Goal: Information Seeking & Learning: Learn about a topic

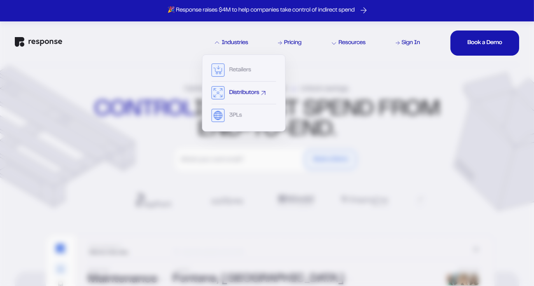
click at [225, 94] on div "Distributors" at bounding box center [243, 95] width 65 height 18
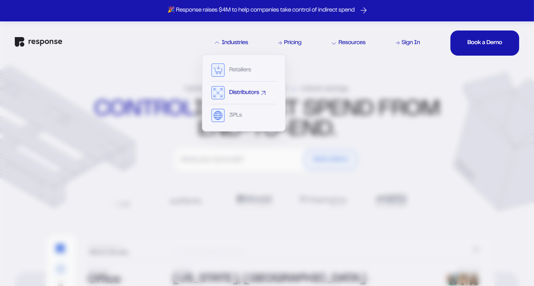
click at [222, 91] on rect at bounding box center [218, 93] width 13 height 13
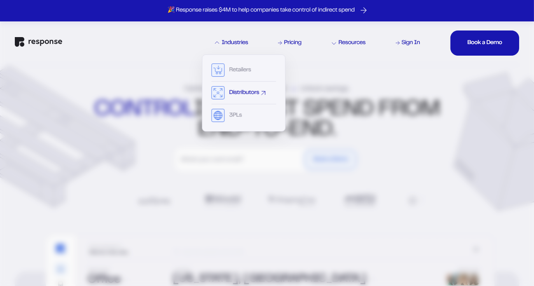
click at [253, 94] on div "Distributors" at bounding box center [244, 93] width 30 height 6
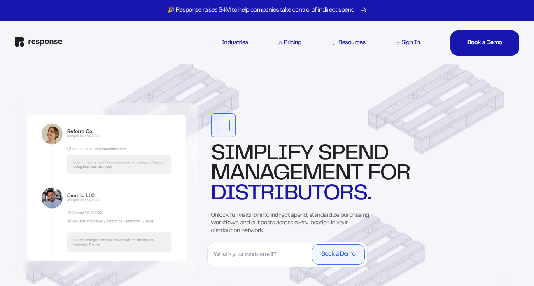
click at [284, 42] on div "Pricing" at bounding box center [292, 43] width 17 height 6
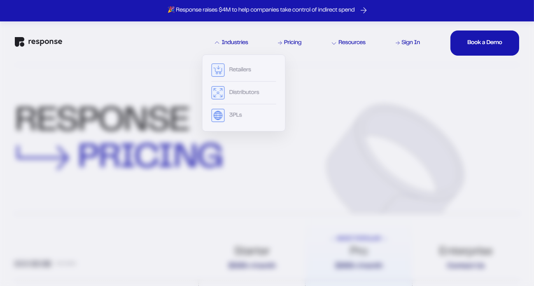
click at [234, 44] on div "Industries" at bounding box center [231, 43] width 33 height 6
click at [230, 94] on div "Distributors" at bounding box center [244, 93] width 30 height 6
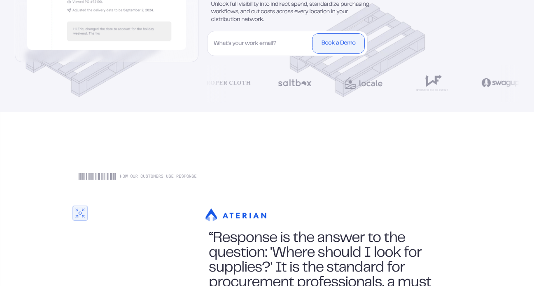
scroll to position [196, 0]
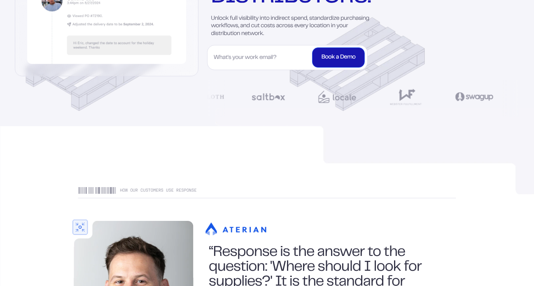
click at [337, 52] on button "Book a Demo" at bounding box center [338, 57] width 53 height 20
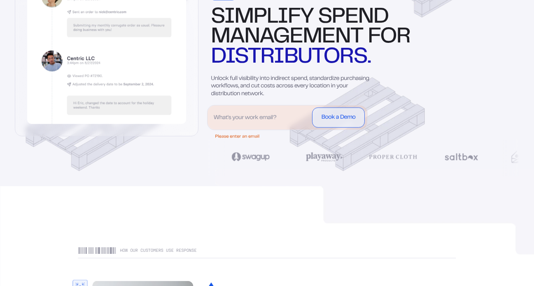
scroll to position [0, 0]
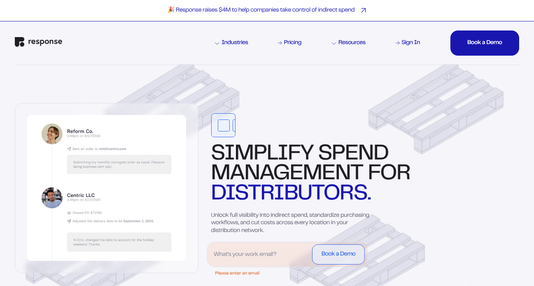
click at [264, 7] on p "🎉 Response raises $4M to help companies take control of indirect spend" at bounding box center [261, 11] width 187 height 8
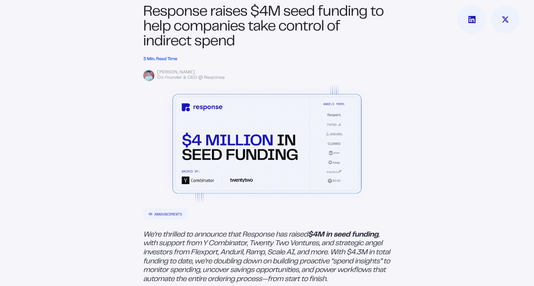
scroll to position [195, 0]
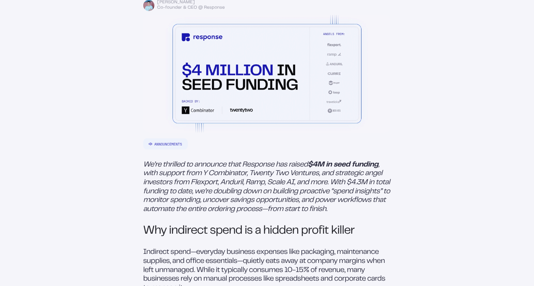
click at [164, 180] on em ", with support from Y Combinator, Twenty Two Ventures, and strategic angel inve…" at bounding box center [267, 186] width 248 height 51
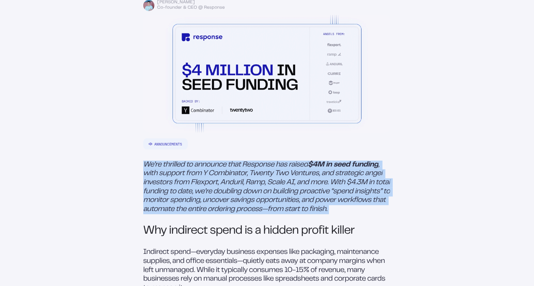
click at [164, 180] on em ", with support from Y Combinator, Twenty Two Ventures, and strategic angel inve…" at bounding box center [267, 186] width 248 height 51
click at [163, 190] on p "We’re thrilled to announce that Response has raised $4M in seed funding , with …" at bounding box center [267, 188] width 248 height 54
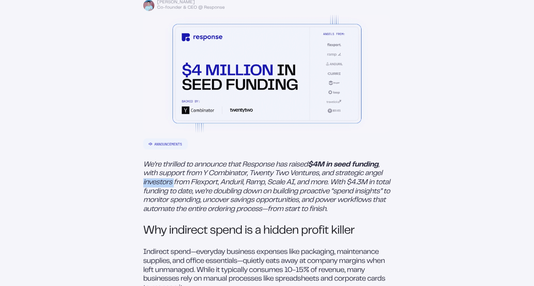
click at [163, 190] on p "We’re thrilled to announce that Response has raised $4M in seed funding , with …" at bounding box center [267, 188] width 248 height 54
click at [155, 205] on em ", with support from Y Combinator, Twenty Two Ventures, and strategic angel inve…" at bounding box center [267, 186] width 248 height 51
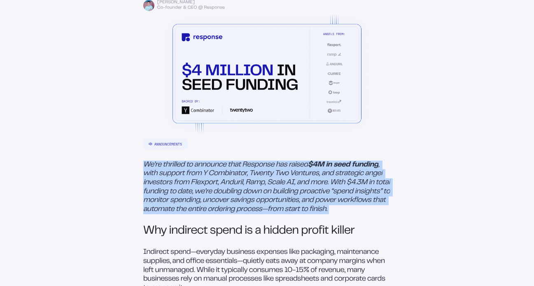
click at [155, 205] on em ", with support from Y Combinator, Twenty Two Ventures, and strategic angel inve…" at bounding box center [267, 186] width 248 height 51
click at [190, 191] on p "We’re thrilled to announce that Response has raised $4M in seed funding , with …" at bounding box center [267, 188] width 248 height 54
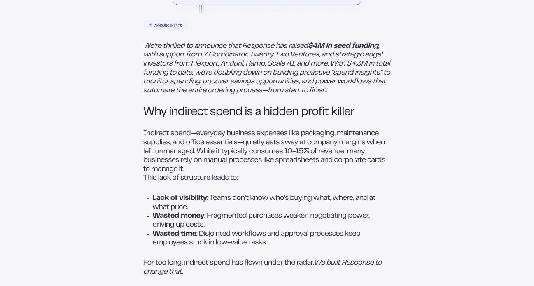
scroll to position [322, 0]
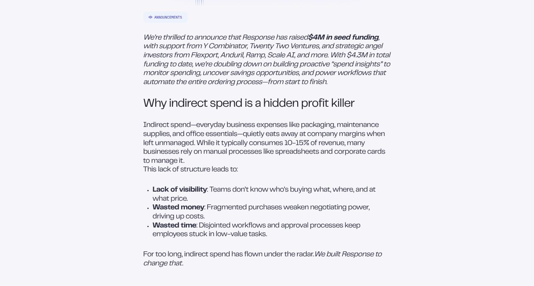
click at [205, 145] on p "Indirect spend—everyday business expenses like packaging, maintenance supplies,…" at bounding box center [267, 143] width 248 height 44
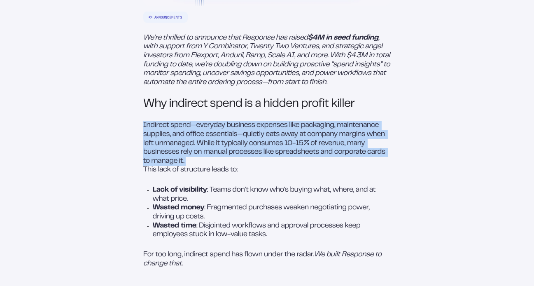
click at [205, 145] on p "Indirect spend—everyday business expenses like packaging, maintenance supplies,…" at bounding box center [267, 143] width 248 height 44
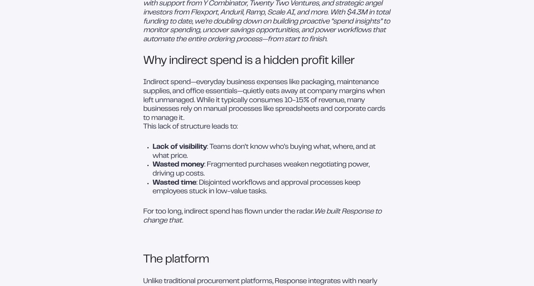
click at [182, 150] on strong "Lack of visibility" at bounding box center [180, 147] width 54 height 7
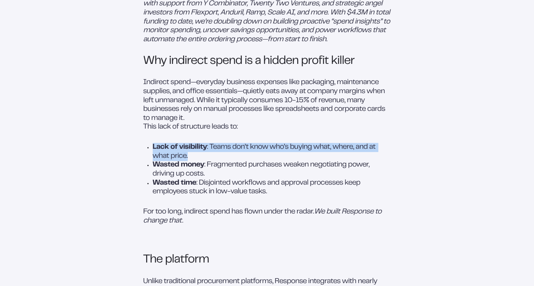
click at [182, 150] on strong "Lack of visibility" at bounding box center [180, 147] width 54 height 7
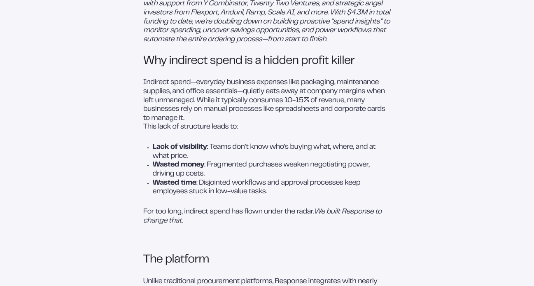
click at [175, 168] on strong "Wasted money" at bounding box center [178, 164] width 51 height 7
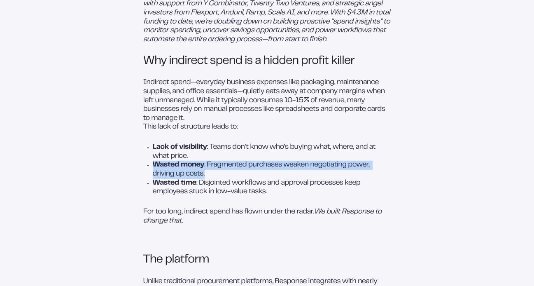
click at [175, 168] on strong "Wasted money" at bounding box center [178, 164] width 51 height 7
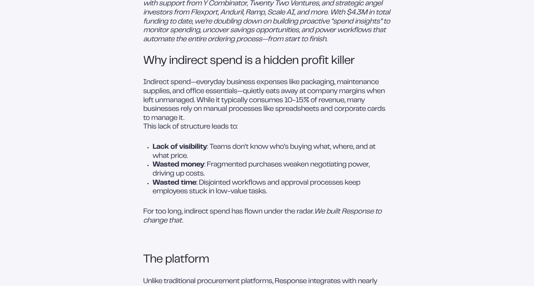
click at [168, 186] on strong "Wasted time" at bounding box center [175, 183] width 44 height 7
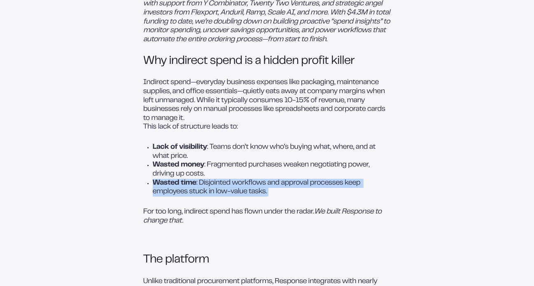
click at [168, 186] on strong "Wasted time" at bounding box center [175, 183] width 44 height 7
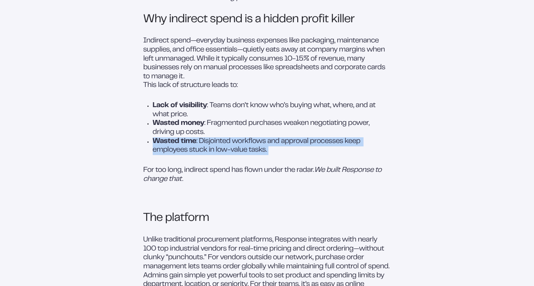
scroll to position [416, 0]
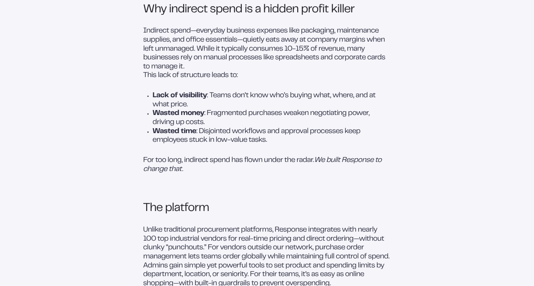
click at [159, 173] on em "We built Response to change that." at bounding box center [263, 165] width 240 height 16
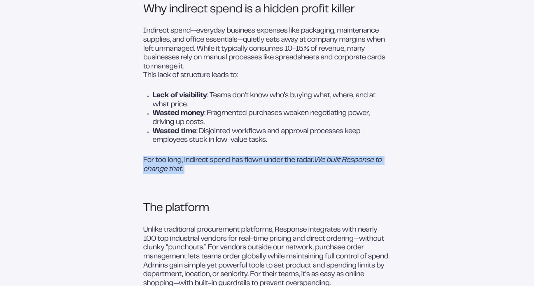
click at [159, 173] on em "We built Response to change that." at bounding box center [263, 165] width 240 height 16
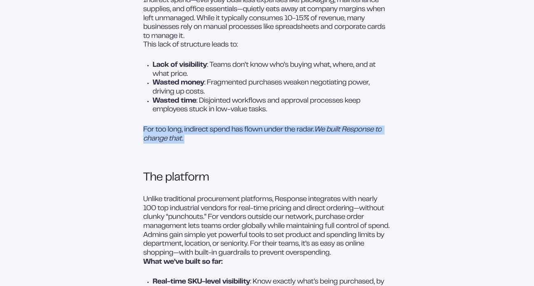
scroll to position [484, 0]
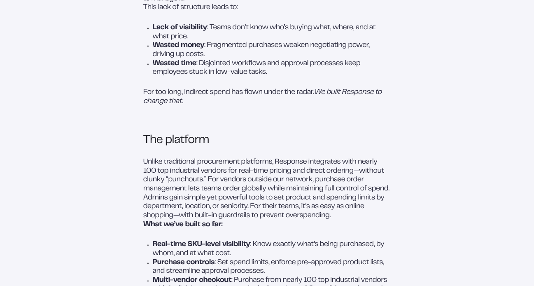
click at [160, 189] on p "Unlike traditional procurement platforms, Response integrates with nearly 100 t…" at bounding box center [267, 176] width 248 height 36
click at [154, 220] on p "Admins gain simple yet powerful tools to set product and spending limits by dep…" at bounding box center [267, 207] width 248 height 27
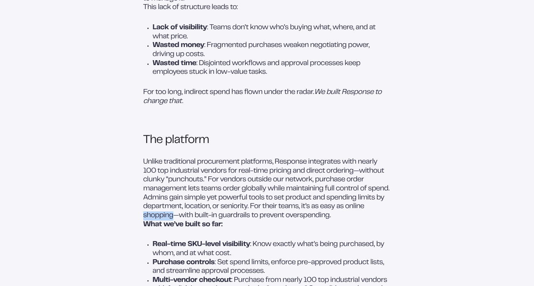
click at [154, 220] on p "Admins gain simple yet powerful tools to set product and spending limits by dep…" at bounding box center [267, 207] width 248 height 27
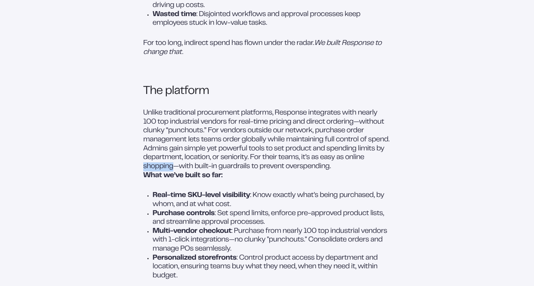
scroll to position [600, 0]
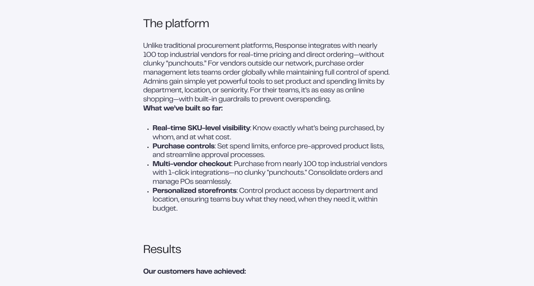
click at [186, 187] on p "Multi-vendor checkout : Purchase from nearly 100 top industrial vendors with 1-…" at bounding box center [272, 173] width 239 height 27
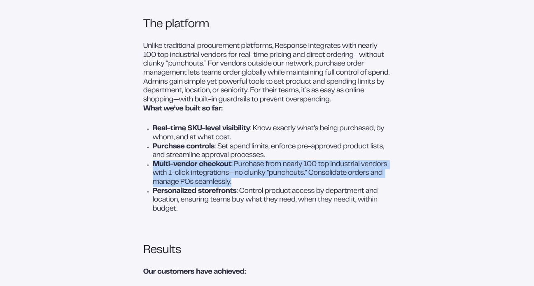
click at [186, 187] on p "Multi-vendor checkout : Purchase from nearly 100 top industrial vendors with 1-…" at bounding box center [272, 173] width 239 height 27
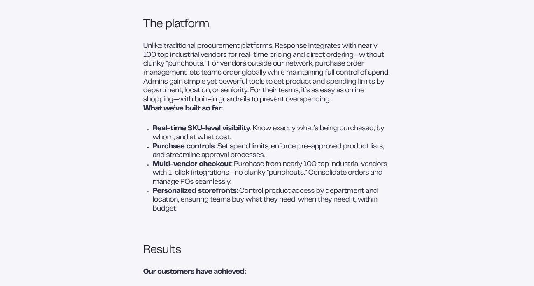
click at [164, 214] on p "Personalized storefronts : Control product access by department and location, e…" at bounding box center [272, 200] width 239 height 27
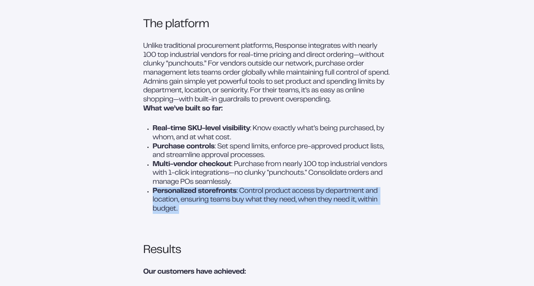
click at [164, 214] on p "Personalized storefronts : Control product access by department and location, e…" at bounding box center [272, 200] width 239 height 27
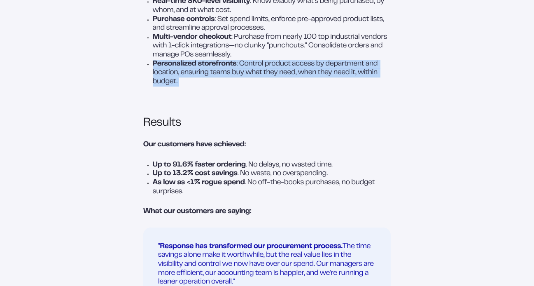
scroll to position [751, 0]
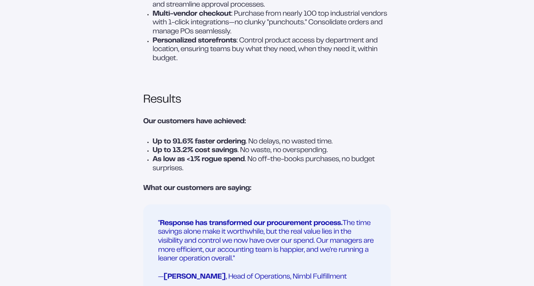
click at [176, 173] on p "As low as <1% rogue spend . No off-the-books purchases, no budget surprises." at bounding box center [272, 164] width 239 height 18
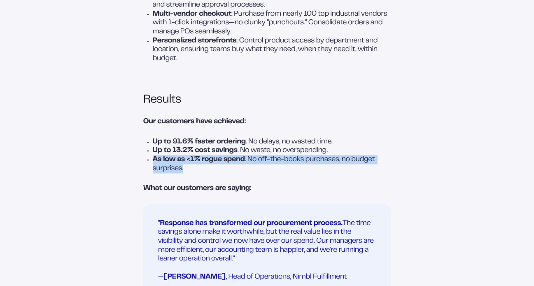
click at [176, 173] on p "As low as <1% rogue spend . No off-the-books purchases, no budget surprises." at bounding box center [272, 164] width 239 height 18
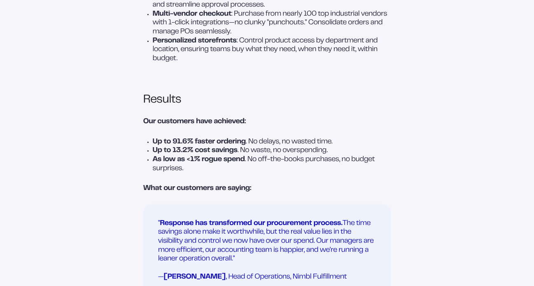
click at [205, 155] on p "Up to 13.2% cost savings . No waste, no overspending." at bounding box center [272, 150] width 239 height 9
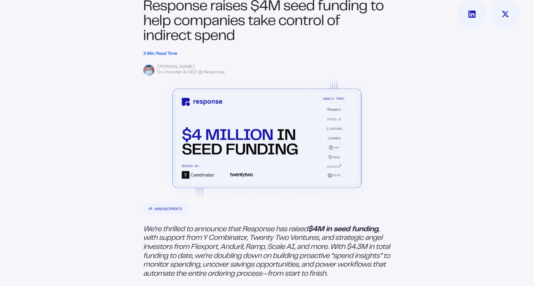
scroll to position [0, 0]
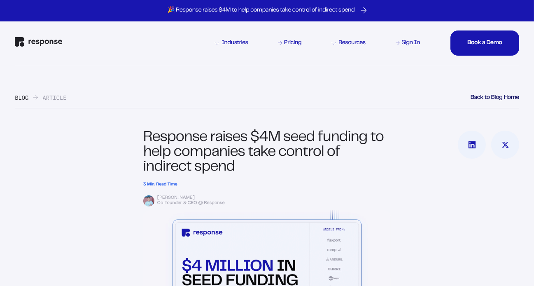
click at [44, 41] on img "Response Home" at bounding box center [38, 41] width 47 height 9
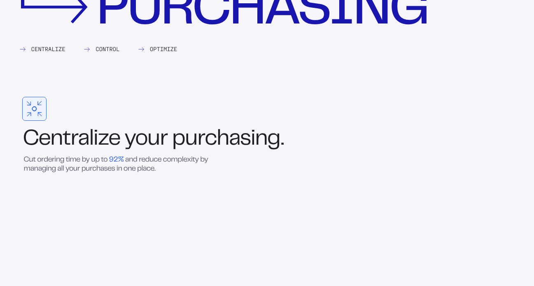
scroll to position [932, 0]
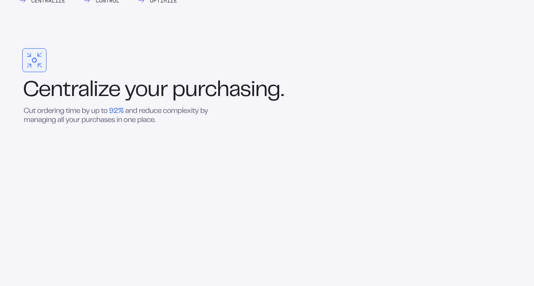
click at [71, 124] on span "your" at bounding box center [72, 120] width 14 height 7
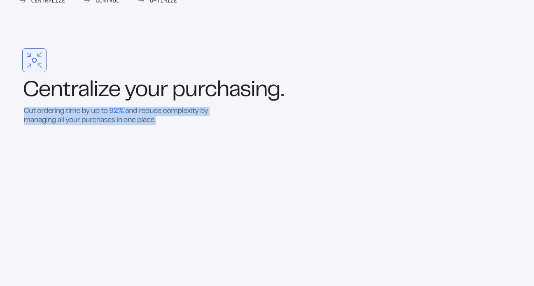
click at [71, 124] on span "your" at bounding box center [72, 120] width 14 height 7
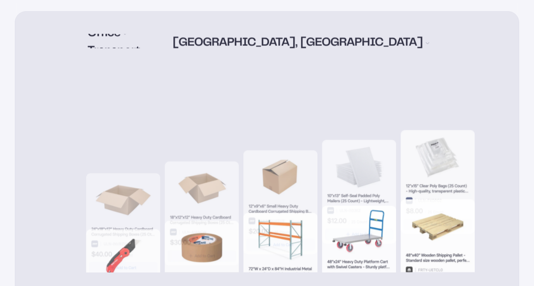
scroll to position [0, 0]
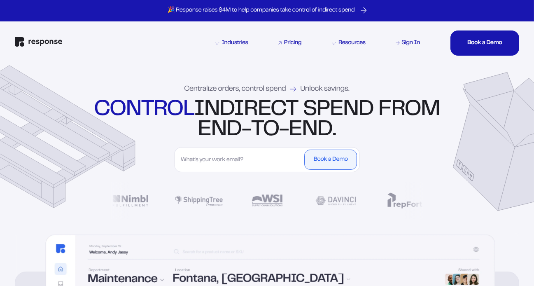
click at [292, 47] on link "Pricing" at bounding box center [290, 43] width 26 height 9
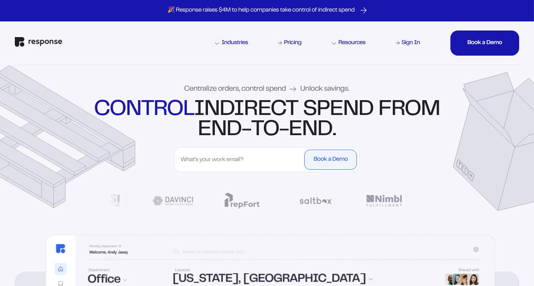
click at [154, 130] on div "control indirect spend from end-to-end." at bounding box center [267, 121] width 350 height 40
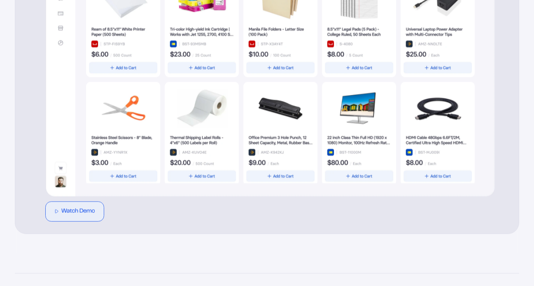
scroll to position [390, 0]
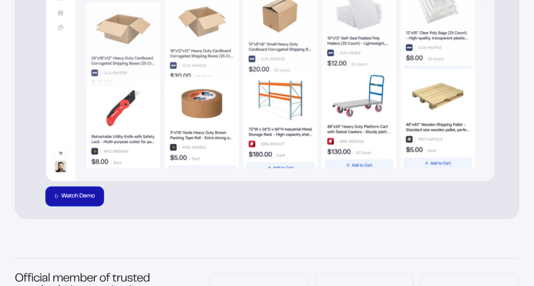
click at [89, 203] on div "Watch Demo" at bounding box center [75, 195] width 40 height 13
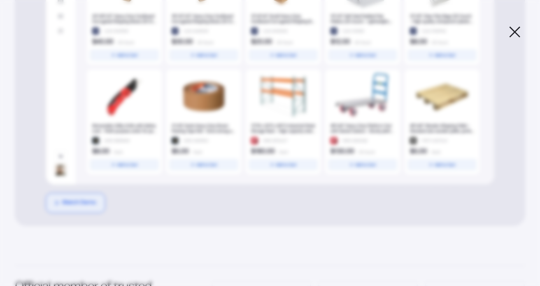
click at [522, 33] on div "Response Demo Video A demonstration of Response's products and services." at bounding box center [270, 142] width 540 height 271
click at [517, 31] on icon at bounding box center [515, 32] width 12 height 12
